Goal: Task Accomplishment & Management: Use online tool/utility

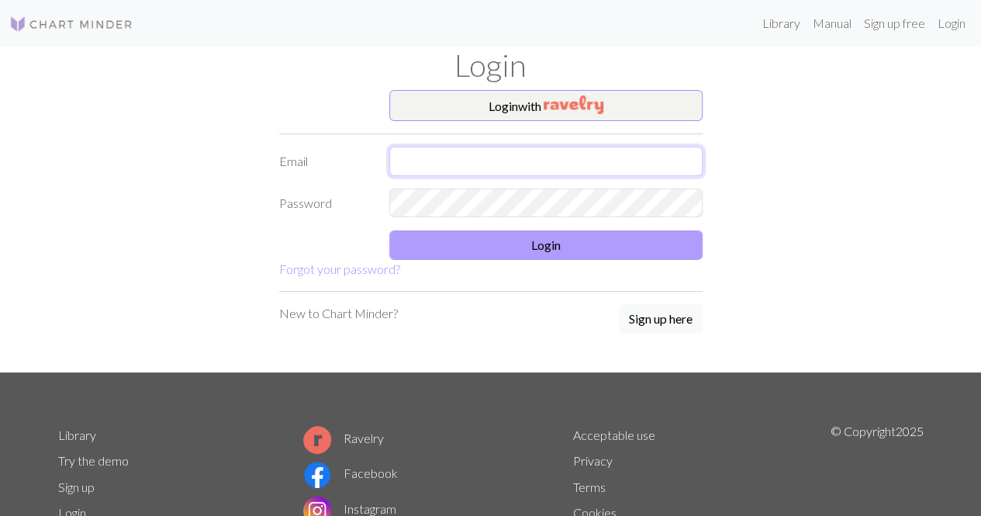
type input "[EMAIL_ADDRESS][DOMAIN_NAME]"
click at [417, 235] on button "Login" at bounding box center [545, 244] width 313 height 29
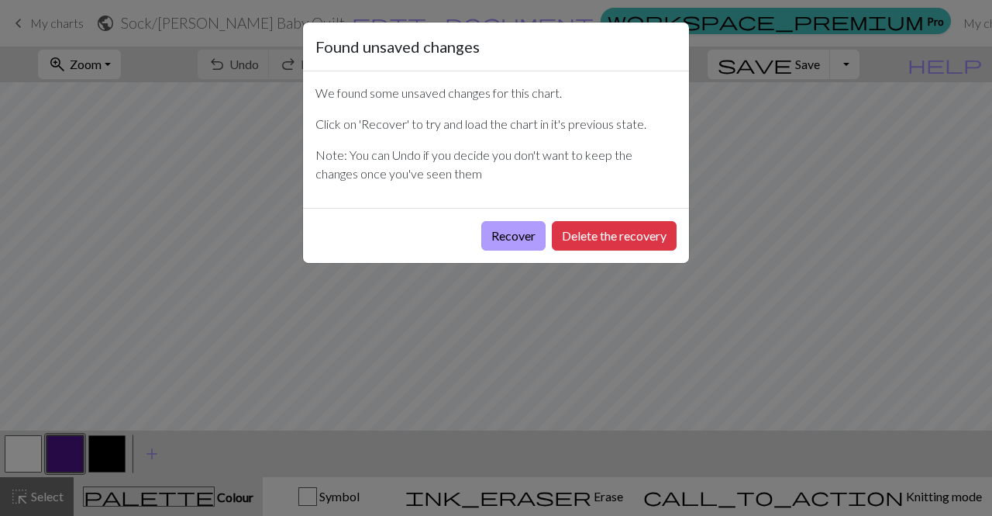
click at [507, 236] on button "Recover" at bounding box center [513, 235] width 64 height 29
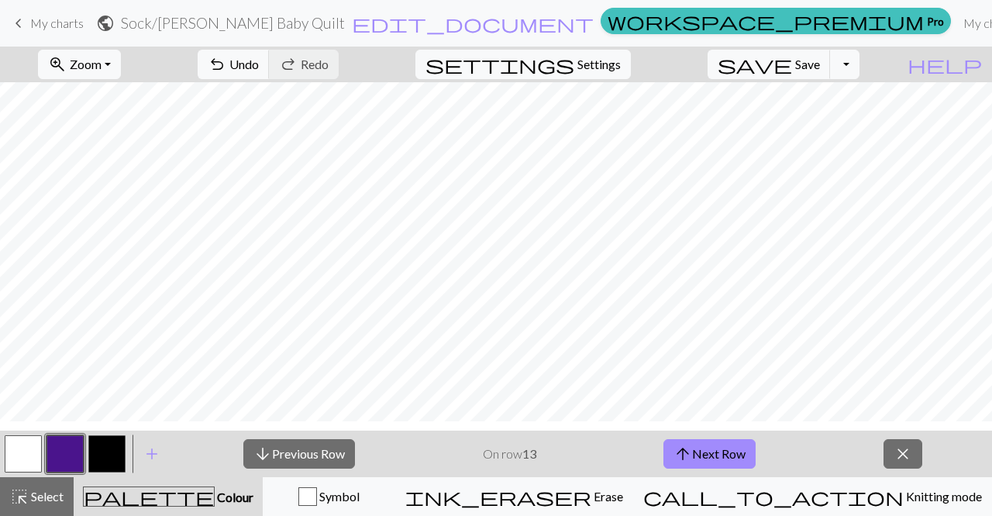
scroll to position [84, 0]
click at [690, 457] on span "arrow_upward" at bounding box center [683, 454] width 19 height 22
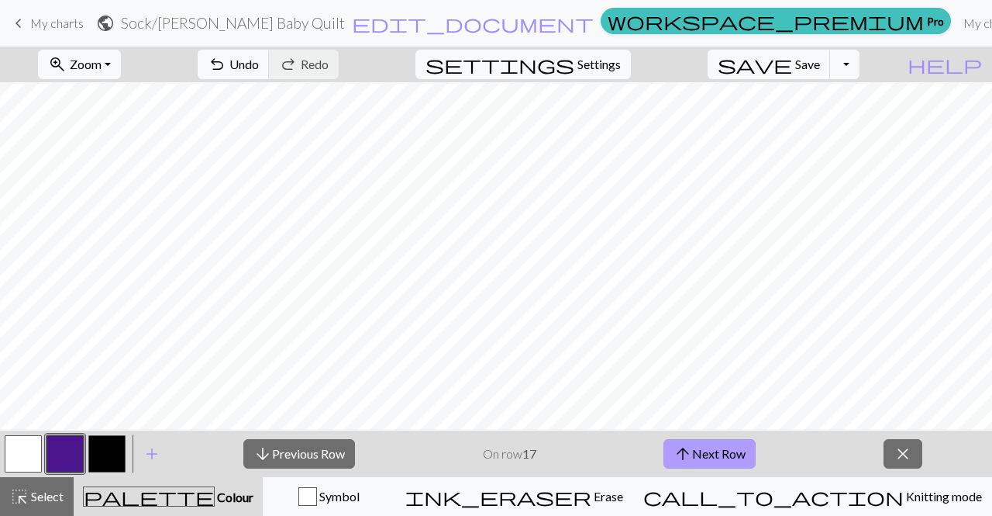
click at [690, 457] on span "arrow_upward" at bounding box center [683, 454] width 19 height 22
click at [321, 447] on button "arrow_downward Previous Row" at bounding box center [299, 453] width 112 height 29
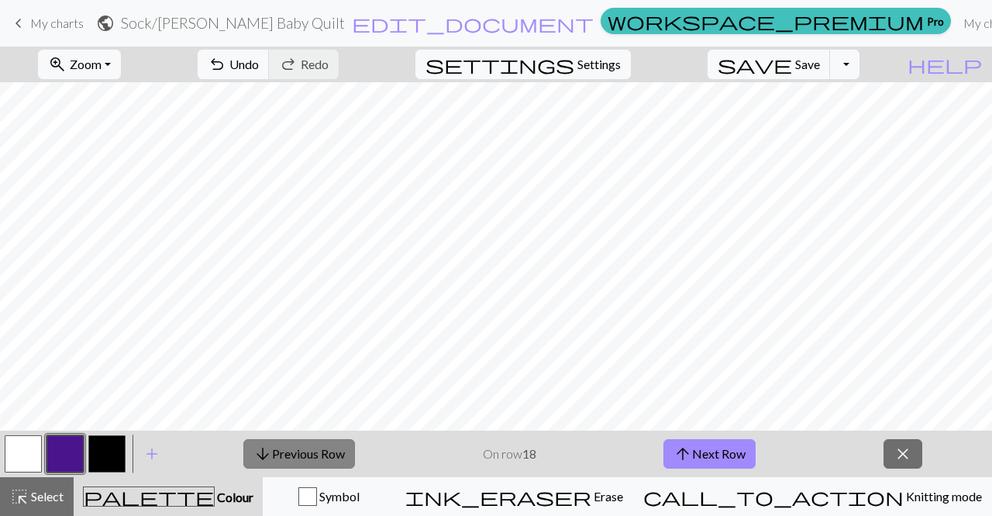
click at [321, 447] on button "arrow_downward Previous Row" at bounding box center [299, 453] width 112 height 29
click at [287, 464] on button "arrow_downward Previous Row" at bounding box center [299, 453] width 112 height 29
